Goal: Connect with others: Connect with others

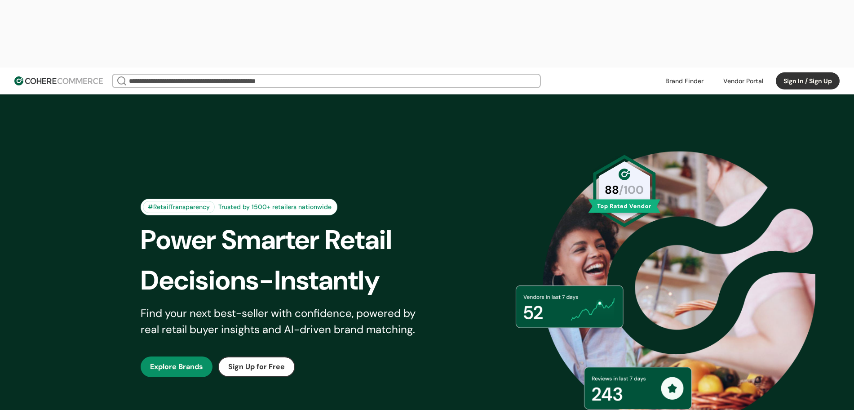
click at [792, 72] on button "Sign In / Sign Up" at bounding box center [808, 80] width 64 height 17
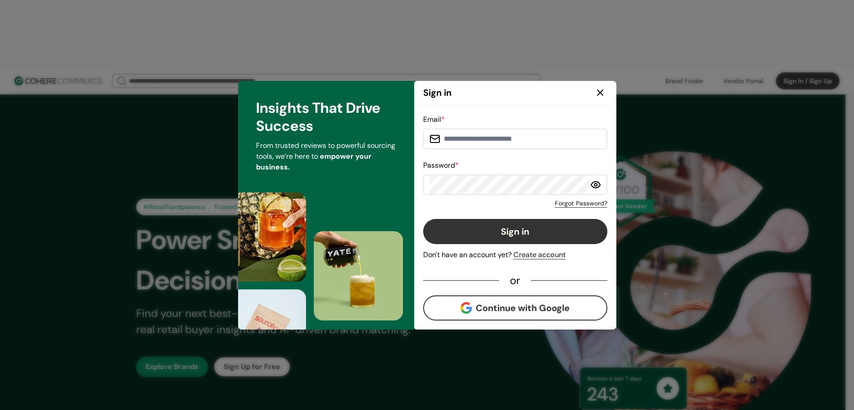
type input "**********"
click at [526, 309] on button "Continue with Google" at bounding box center [515, 307] width 184 height 25
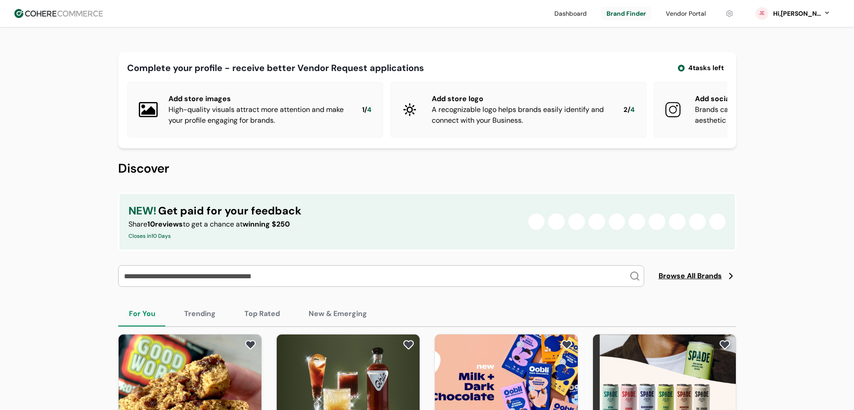
click at [582, 13] on link at bounding box center [570, 13] width 43 height 13
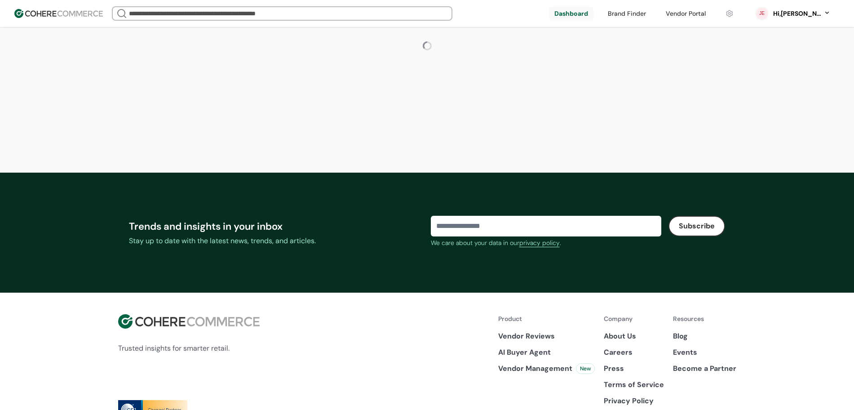
click at [528, 13] on div "We Came Up Empty Looks like there aren’t any matches at the moment. Refine your…" at bounding box center [327, 13] width 430 height 14
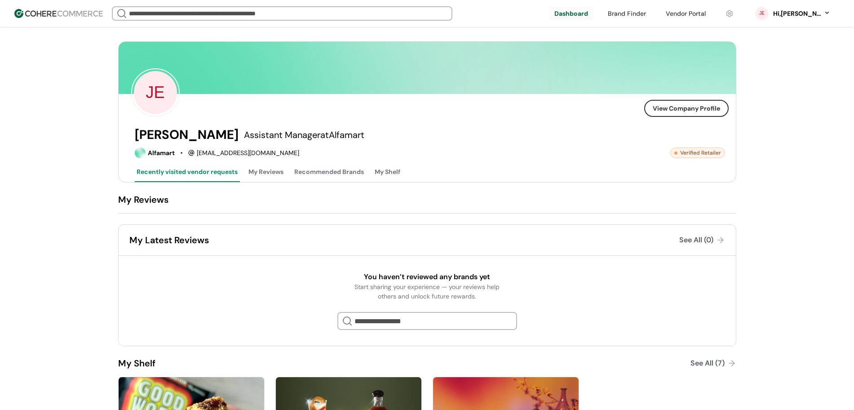
click at [526, 14] on div "We Came Up Empty Looks like there aren’t any matches at the moment. Refine your…" at bounding box center [327, 13] width 430 height 14
click at [419, 115] on div "JE" at bounding box center [387, 92] width 513 height 49
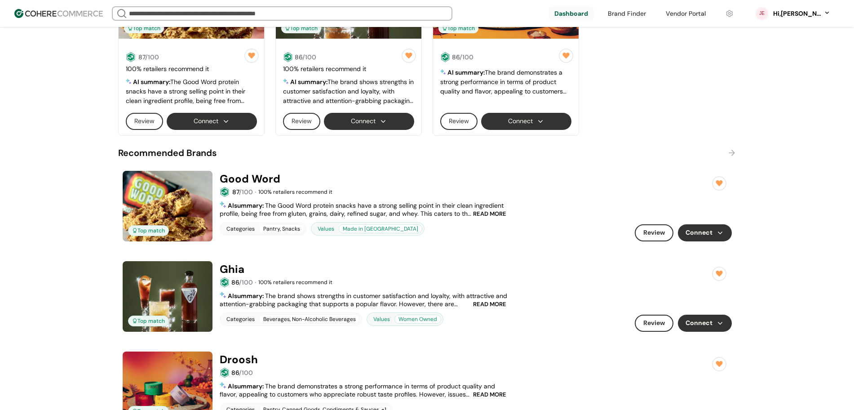
scroll to position [364, 0]
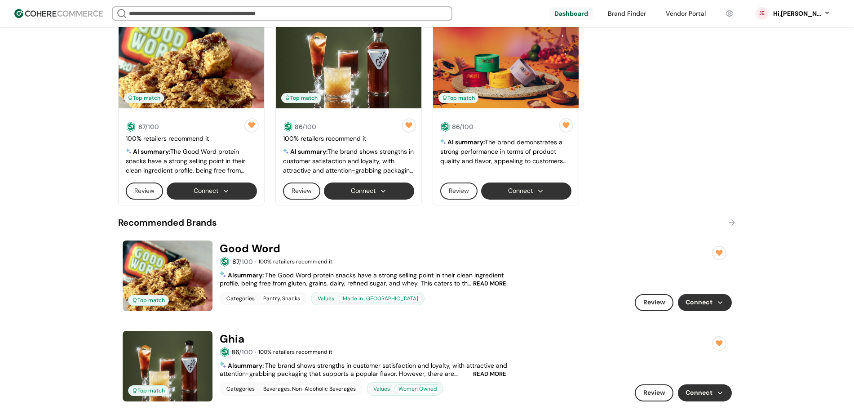
click at [523, 120] on link at bounding box center [505, 120] width 131 height 0
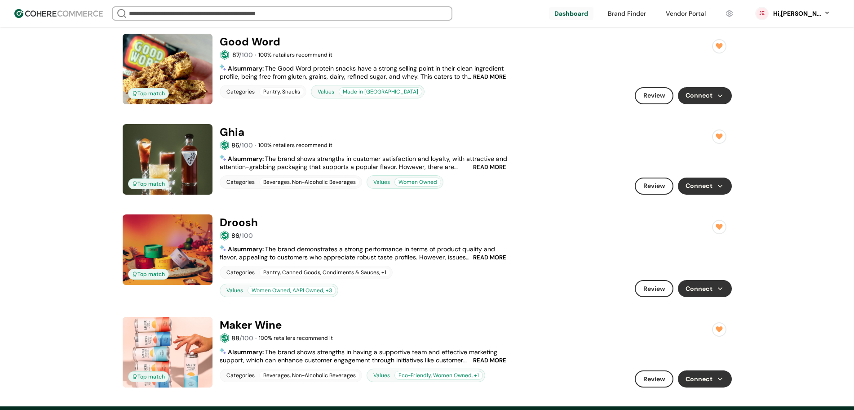
scroll to position [458, 0]
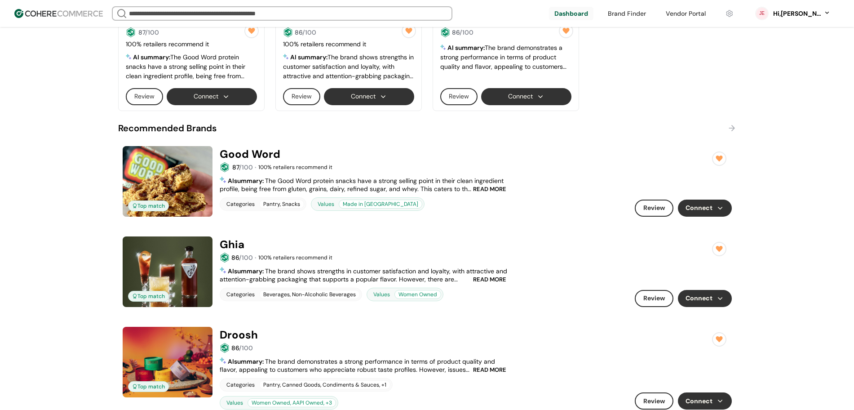
click at [520, 99] on button "Connect" at bounding box center [526, 96] width 90 height 17
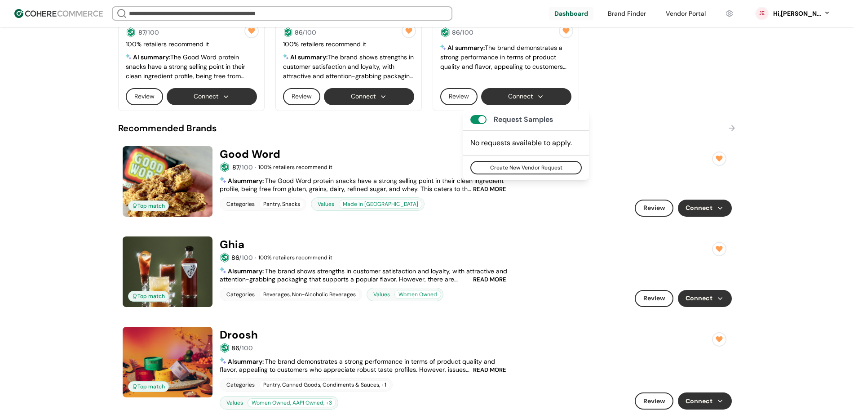
click at [379, 93] on button "Connect" at bounding box center [369, 96] width 90 height 17
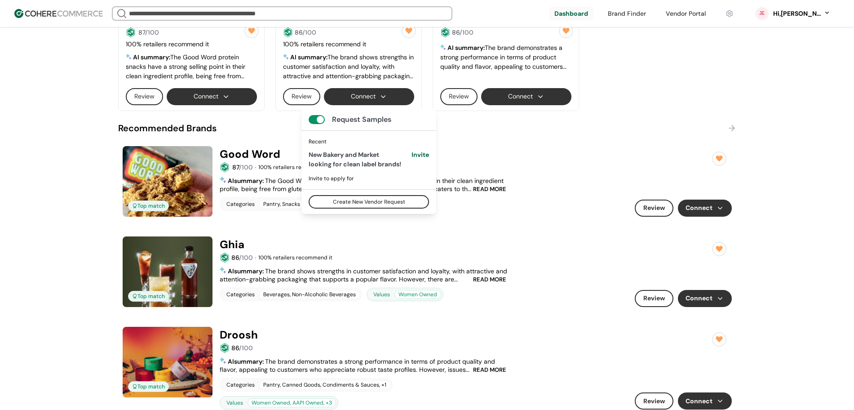
click at [697, 204] on button "Connect" at bounding box center [705, 207] width 54 height 17
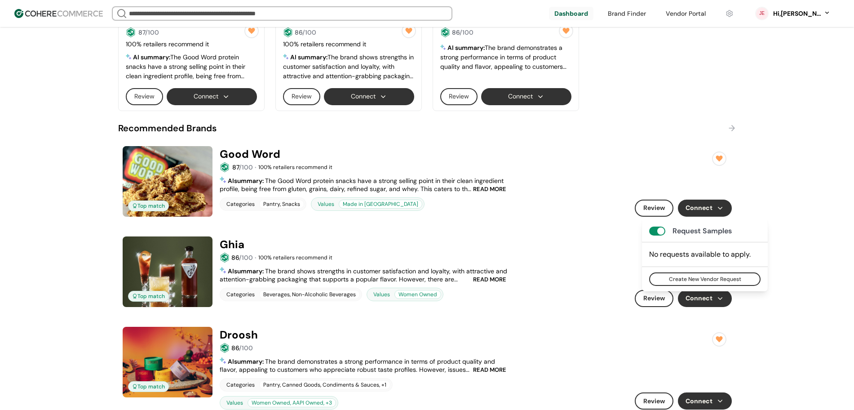
click at [379, 92] on button "Connect" at bounding box center [369, 96] width 90 height 17
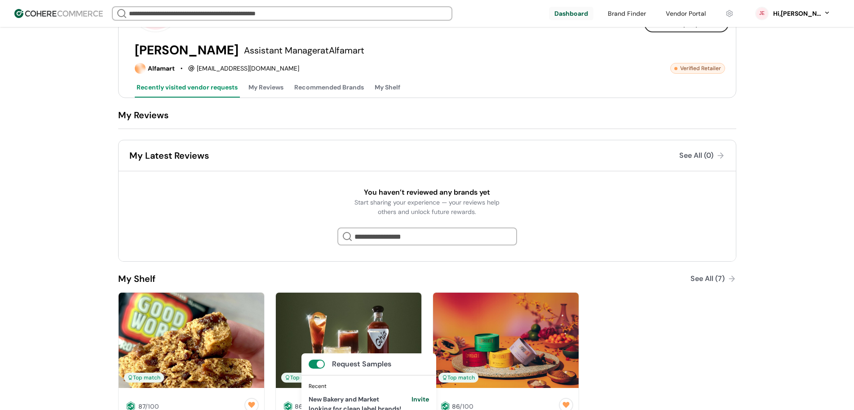
scroll to position [65, 0]
